Goal: Information Seeking & Learning: Understand process/instructions

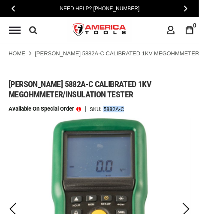
drag, startPoint x: 128, startPoint y: 111, endPoint x: 106, endPoint y: 109, distance: 22.9
click at [106, 109] on div "Available on Special Order SKU 5882A-C" at bounding box center [100, 109] width 182 height 6
copy div "5882A-C"
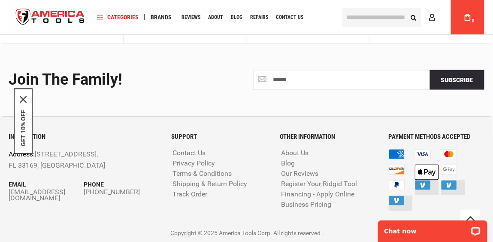
scroll to position [1173, 0]
click at [213, 184] on link "Shipping & Return Policy" at bounding box center [210, 184] width 79 height 8
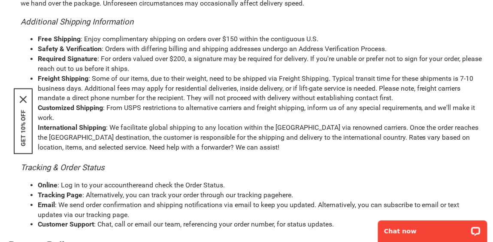
scroll to position [362, 0]
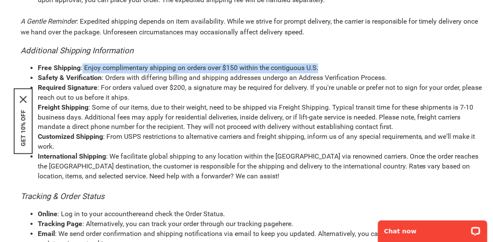
drag, startPoint x: 324, startPoint y: 66, endPoint x: 82, endPoint y: 63, distance: 241.9
click at [82, 63] on li "Free Shipping : Enjoy complimentary shipping on orders over $150 within the con…" at bounding box center [261, 68] width 447 height 10
copy li "Enjoy complimentary shipping on orders over $150 within the contiguous U.S."
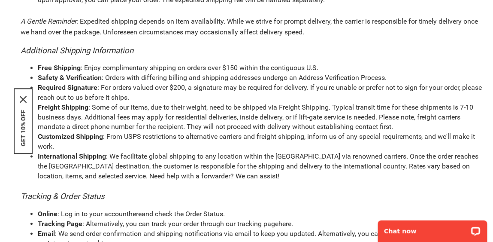
click at [66, 89] on b "Required Signature" at bounding box center [68, 88] width 60 height 8
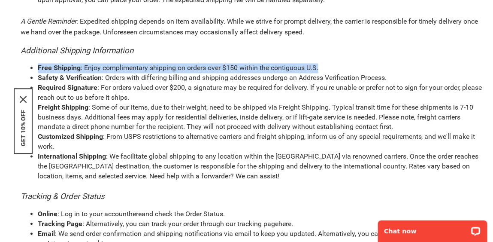
drag, startPoint x: 39, startPoint y: 68, endPoint x: 320, endPoint y: 70, distance: 281.8
click at [320, 70] on li "Free Shipping : Enjoy complimentary shipping on orders over $150 within the con…" at bounding box center [261, 68] width 447 height 10
copy li "Free Shipping : Enjoy complimentary shipping on orders over $150 within the con…"
